Goal: Task Accomplishment & Management: Complete application form

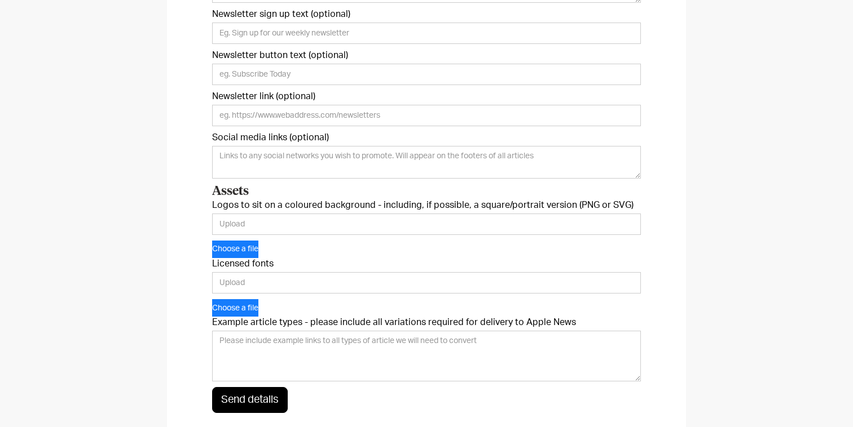
scroll to position [492, 0]
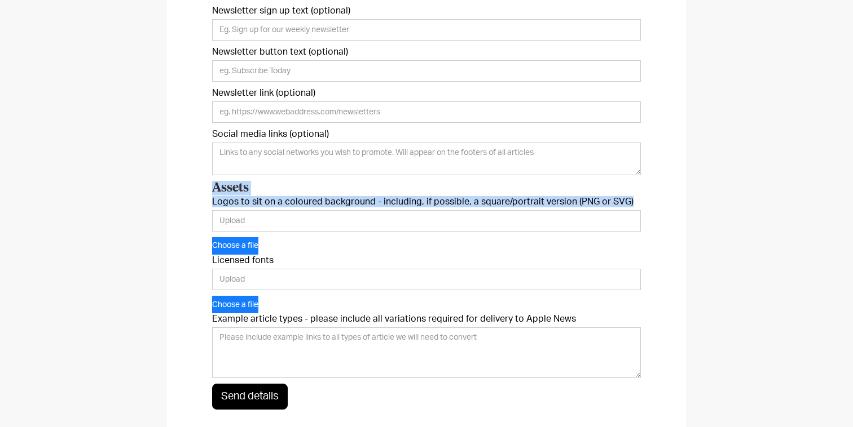
drag, startPoint x: 633, startPoint y: 202, endPoint x: 211, endPoint y: 191, distance: 421.4
click at [211, 190] on div "We just need a few pieces of information to get you started. Unsure on anything…" at bounding box center [426, 80] width 519 height 748
copy form "Assets Logos to sit on a coloured background - including, if possible, a square…"
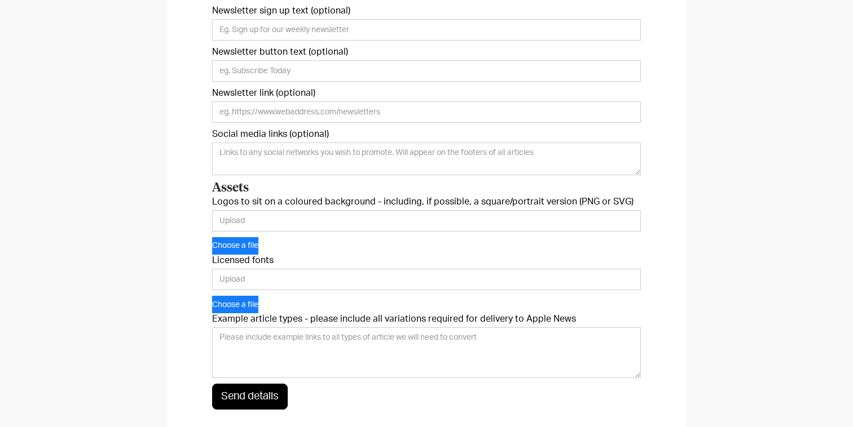
click at [259, 261] on label "Licensed fonts" at bounding box center [426, 260] width 429 height 11
click at [259, 269] on input "Licensed fonts" at bounding box center [426, 279] width 429 height 21
click at [259, 261] on label "Licensed fonts" at bounding box center [426, 260] width 429 height 11
click at [259, 269] on input "Licensed fonts" at bounding box center [426, 279] width 429 height 21
click at [259, 261] on label "Licensed fonts" at bounding box center [426, 260] width 429 height 11
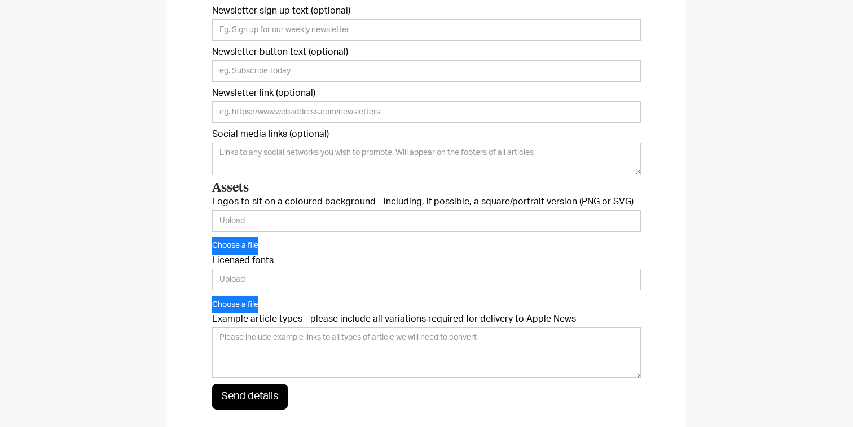
click at [259, 269] on input "Licensed fonts" at bounding box center [426, 279] width 429 height 21
copy label "fonts"
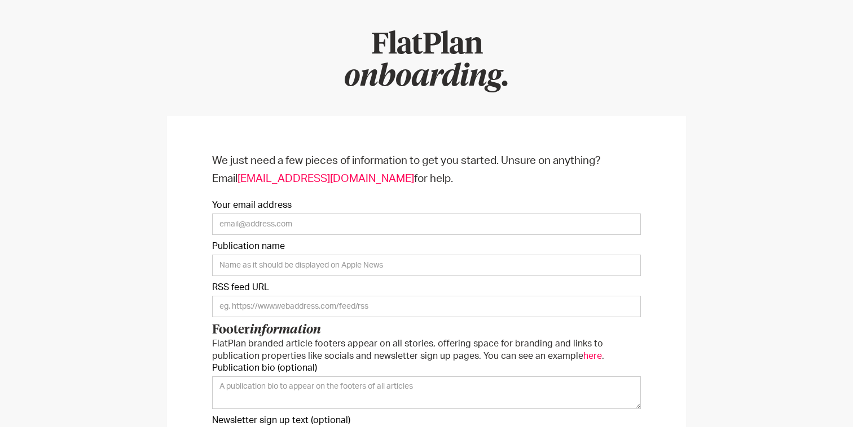
scroll to position [0, 0]
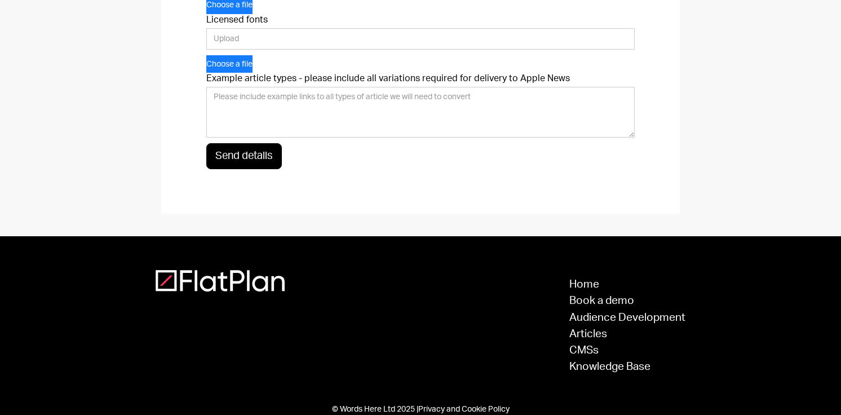
scroll to position [729, 0]
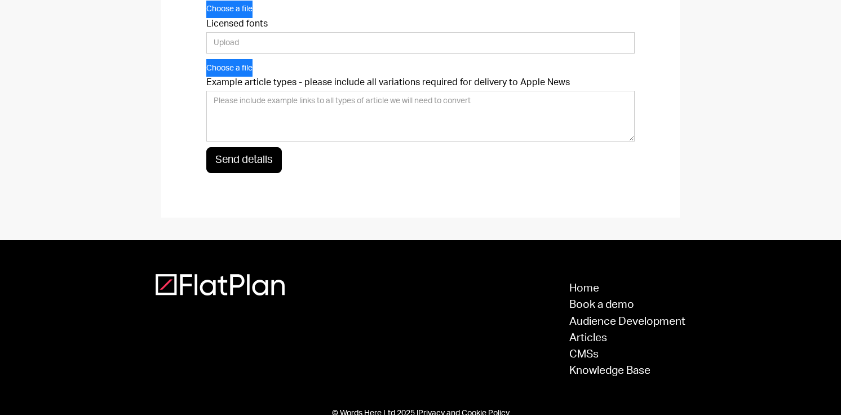
click at [231, 84] on label "Example article types - please include all variations required for delivery to …" at bounding box center [420, 82] width 429 height 11
click at [231, 91] on textarea "Example article types - please include all variations required for delivery to …" at bounding box center [420, 116] width 429 height 51
click at [231, 84] on label "Example article types - please include all variations required for delivery to …" at bounding box center [420, 82] width 429 height 11
click at [231, 91] on textarea "Example article types - please include all variations required for delivery to …" at bounding box center [420, 116] width 429 height 51
click at [231, 84] on label "Example article types - please include all variations required for delivery to …" at bounding box center [420, 82] width 429 height 11
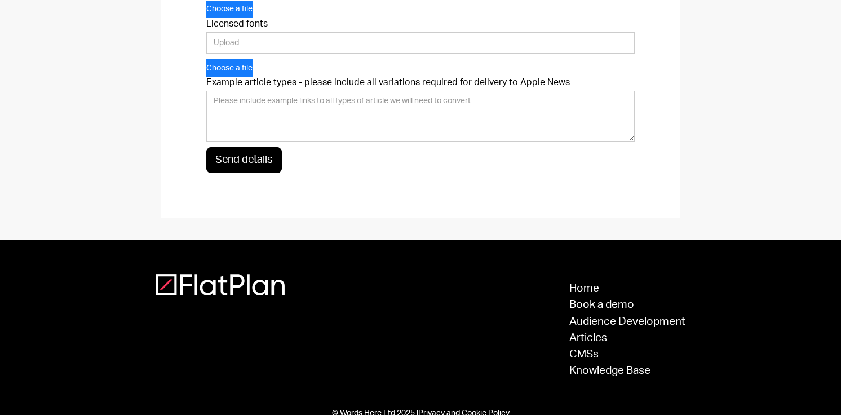
click at [231, 91] on textarea "Example article types - please include all variations required for delivery to …" at bounding box center [420, 116] width 429 height 51
copy label "Example"
